Goal: Navigation & Orientation: Find specific page/section

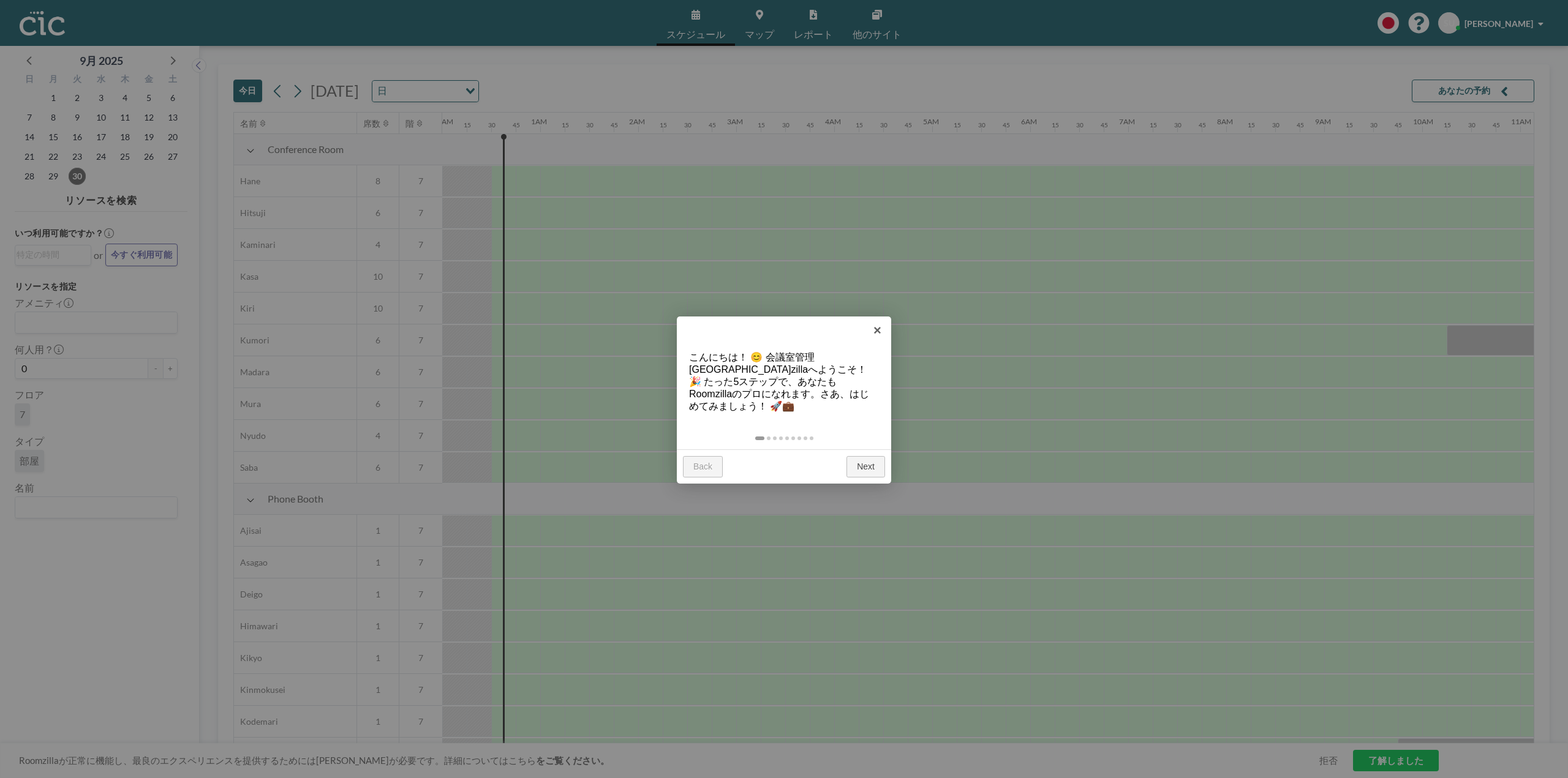
scroll to position [0, 24]
click at [872, 333] on link "×" at bounding box center [877, 330] width 27 height 27
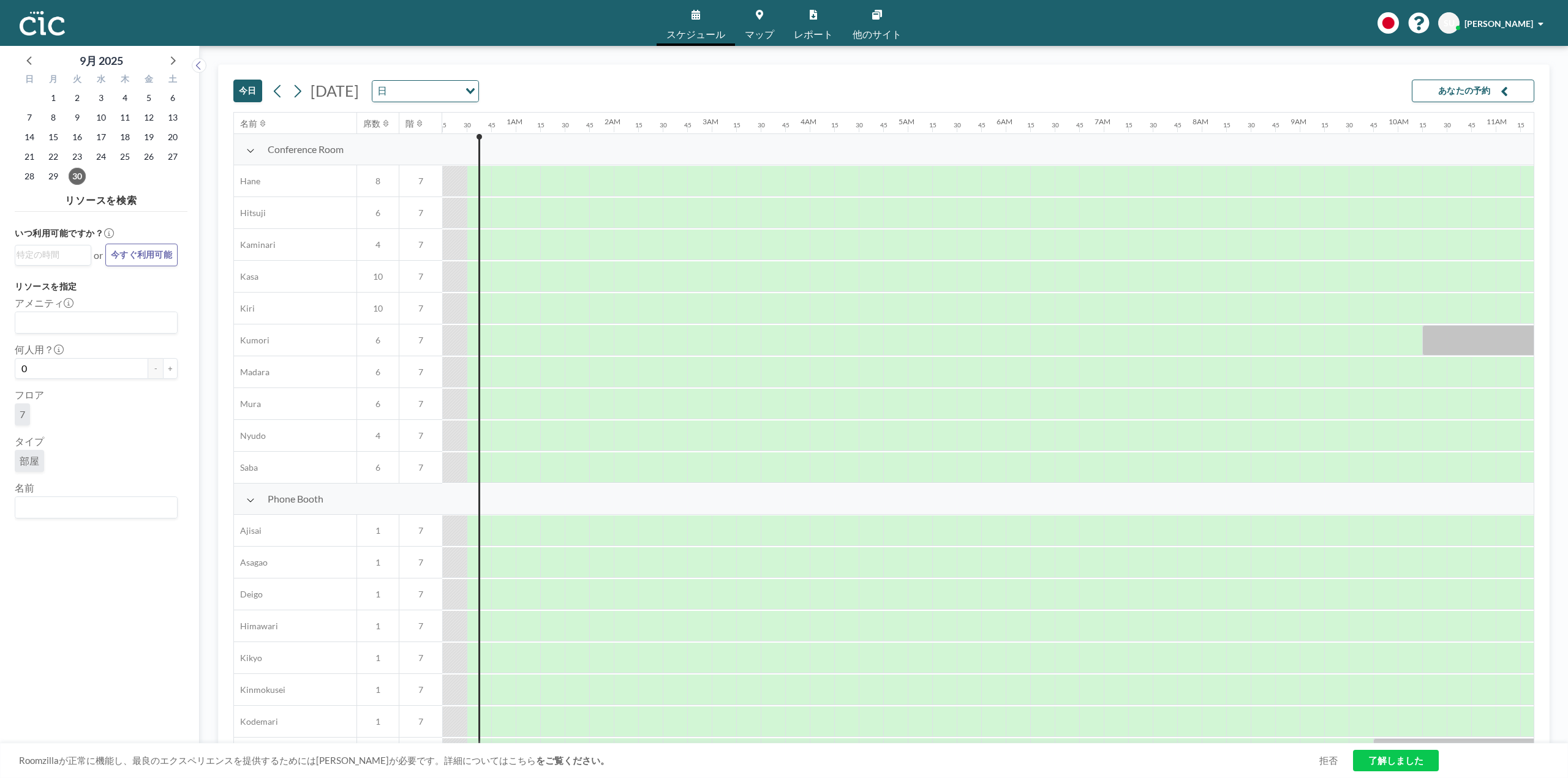
click at [888, 26] on link "他のサイト" at bounding box center [877, 23] width 69 height 46
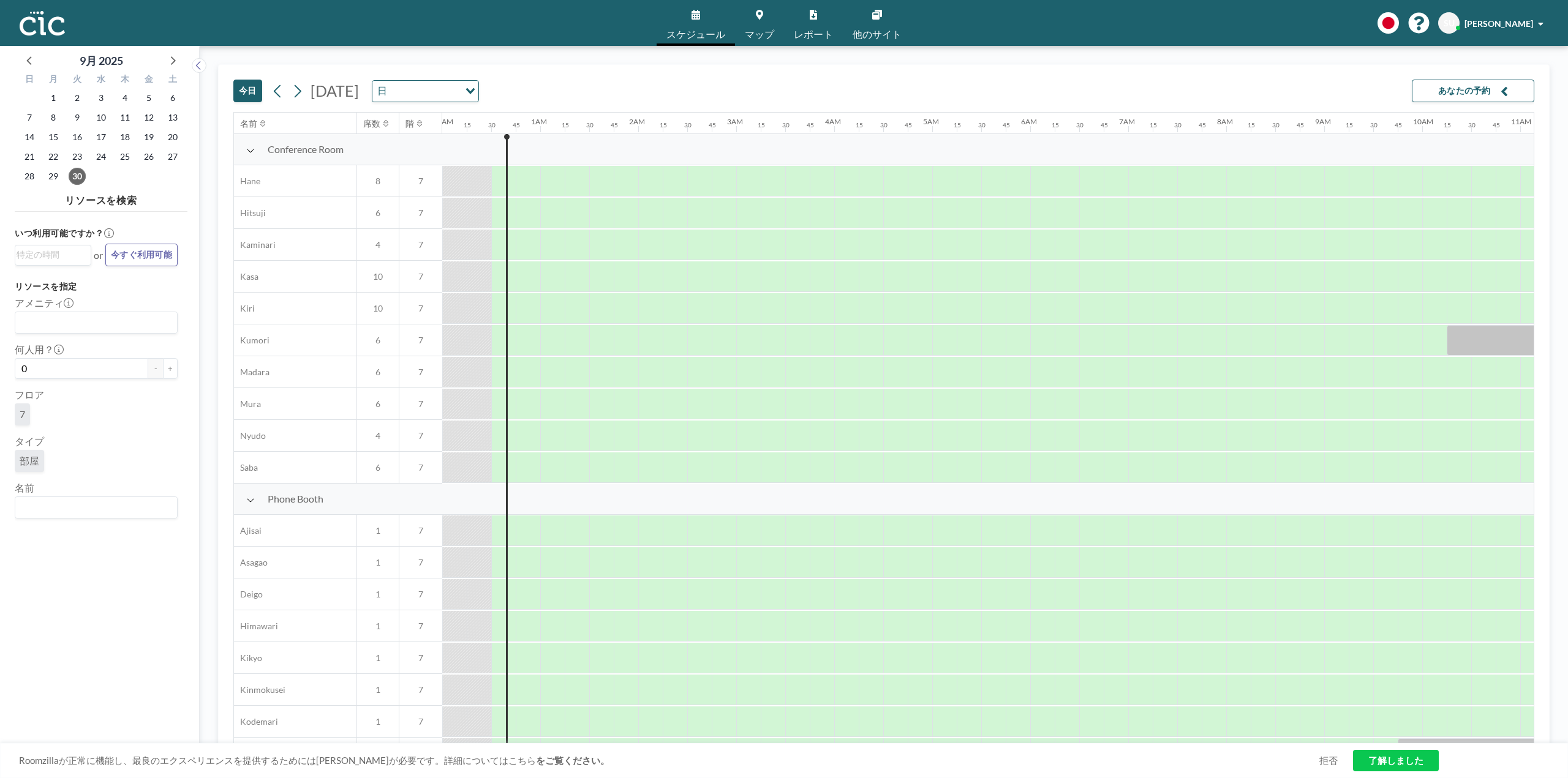
scroll to position [0, 24]
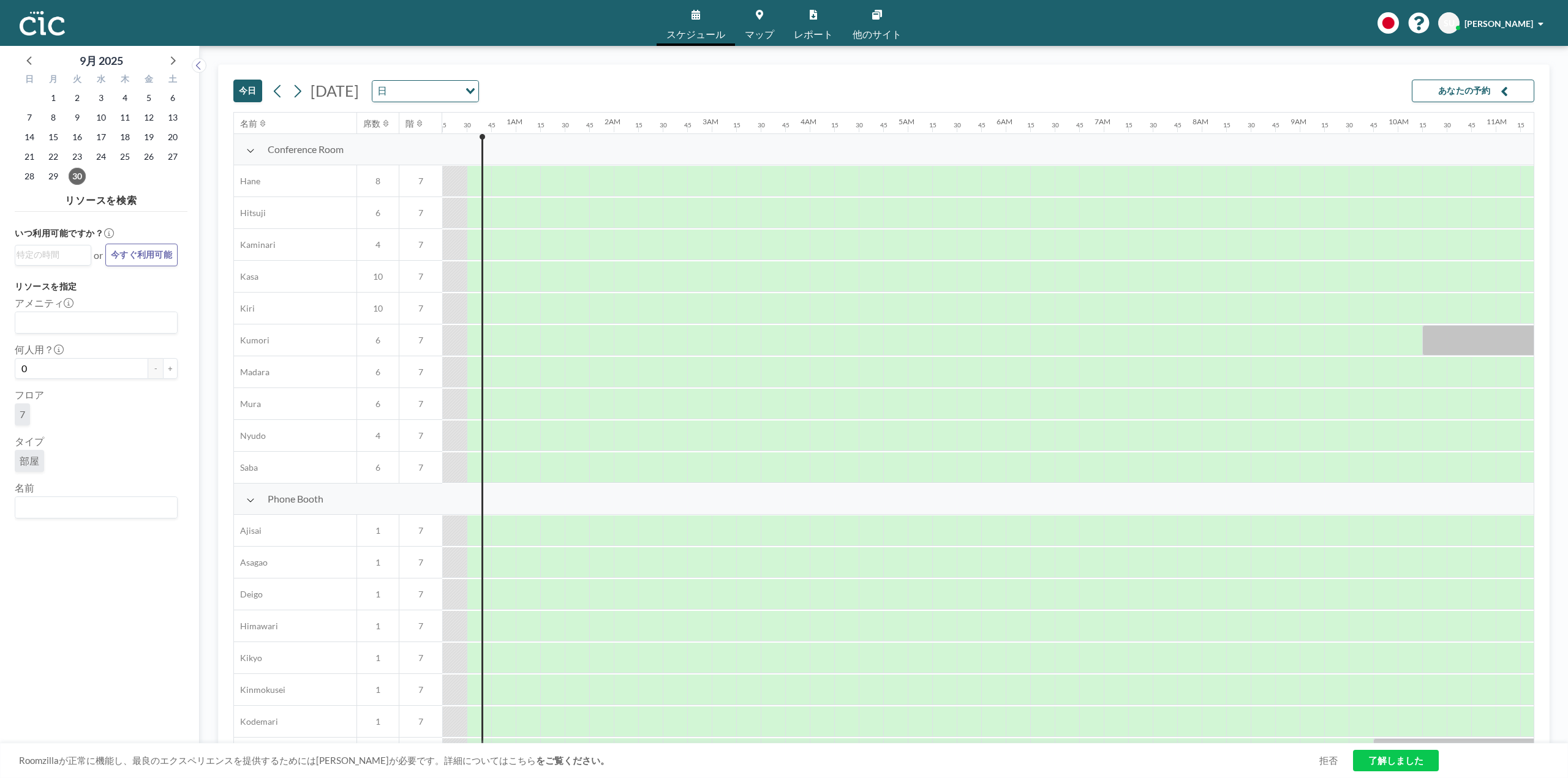
click at [756, 29] on span "マップ" at bounding box center [759, 34] width 29 height 10
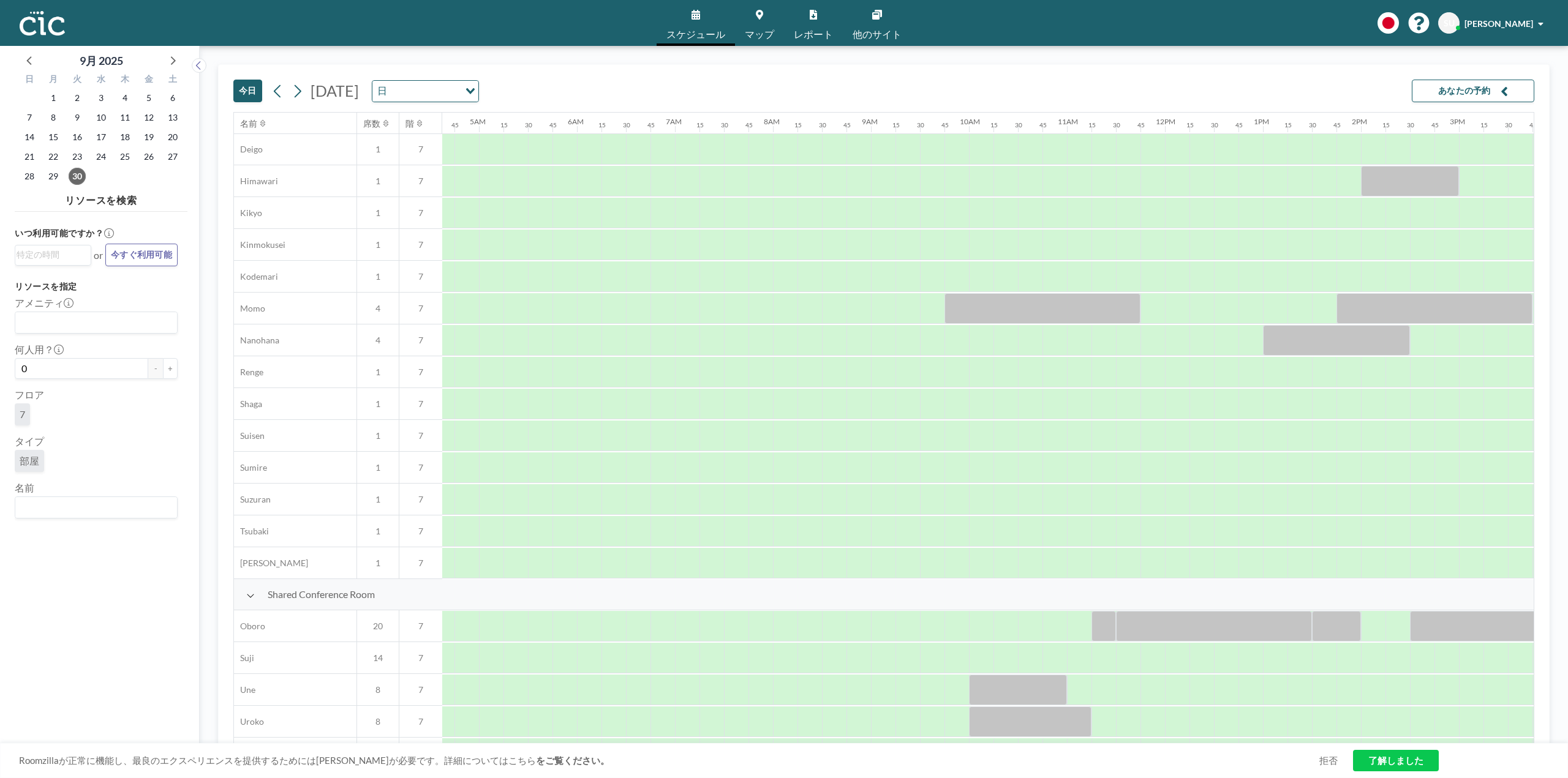
scroll to position [541, 453]
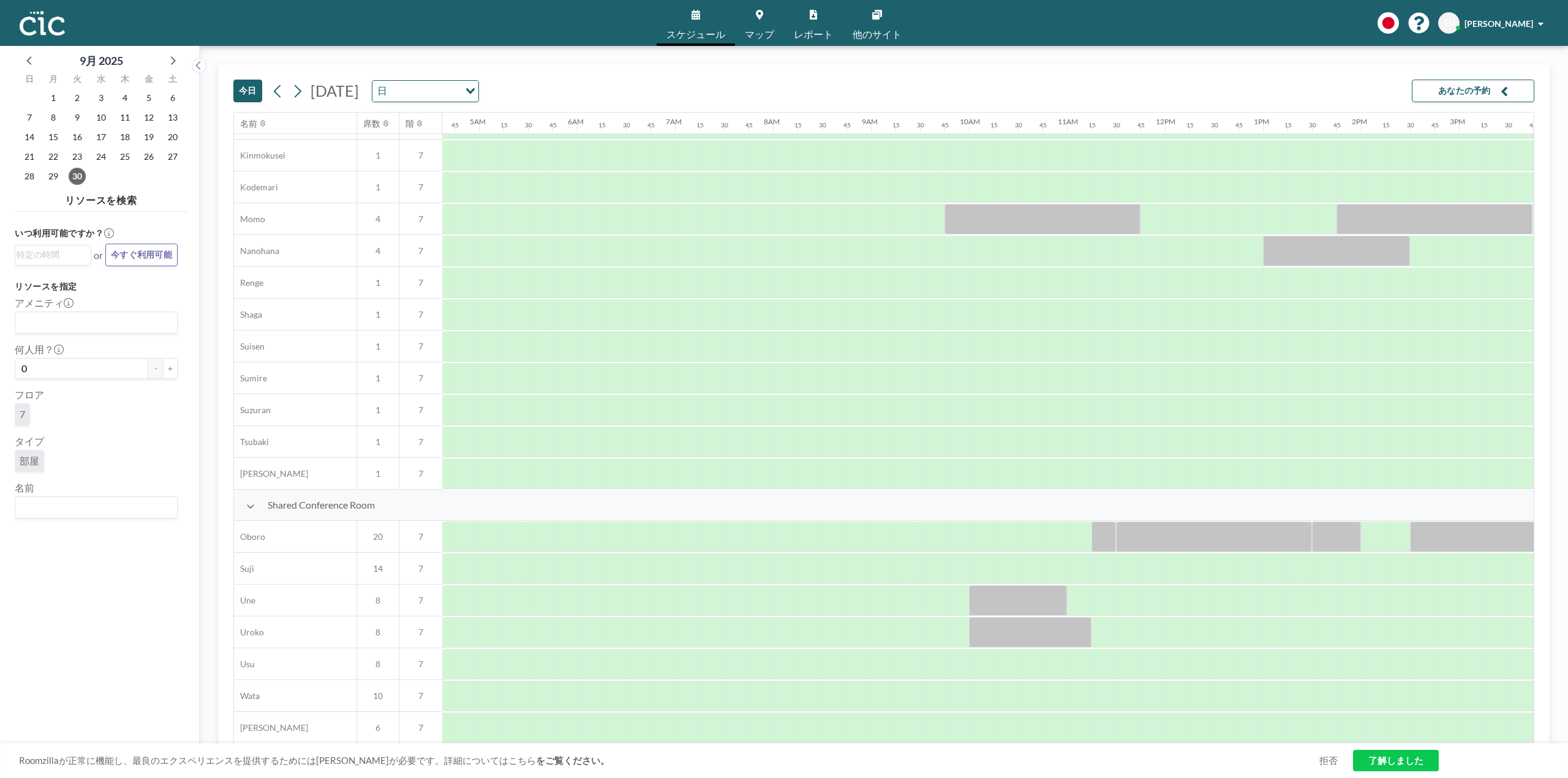
click at [876, 31] on span "他のサイト" at bounding box center [877, 34] width 49 height 10
